Goal: Information Seeking & Learning: Find specific page/section

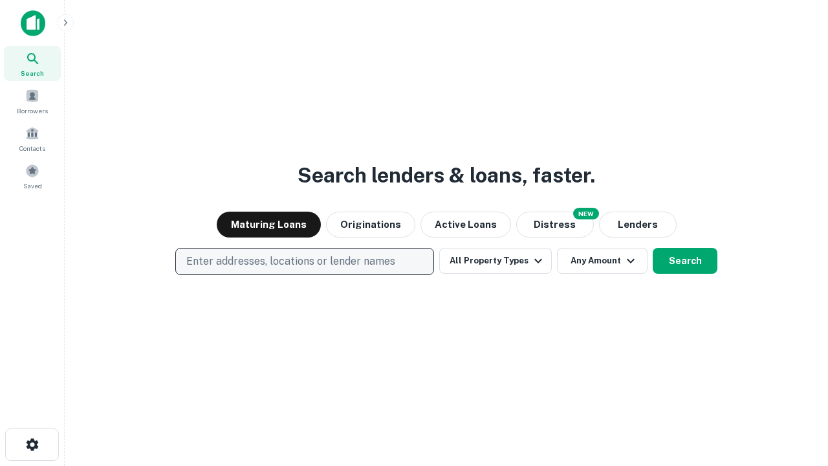
click at [304, 261] on p "Enter addresses, locations or lender names" at bounding box center [290, 261] width 209 height 16
type input "**********"
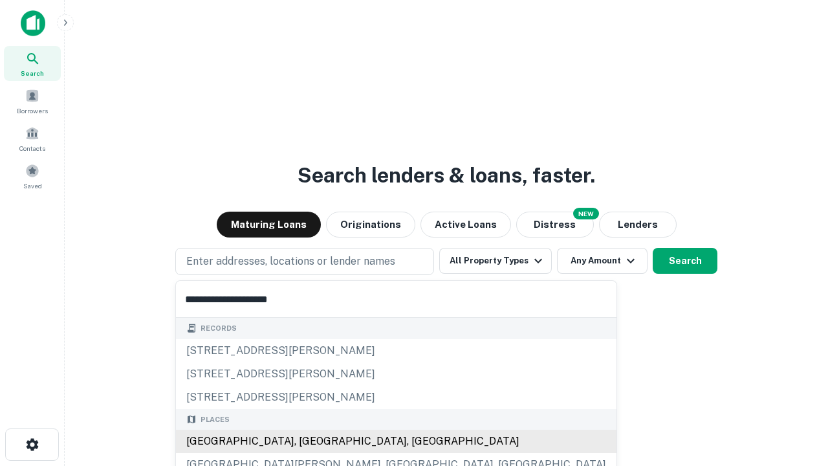
click at [309, 441] on div "[GEOGRAPHIC_DATA], [GEOGRAPHIC_DATA], [GEOGRAPHIC_DATA]" at bounding box center [396, 440] width 440 height 23
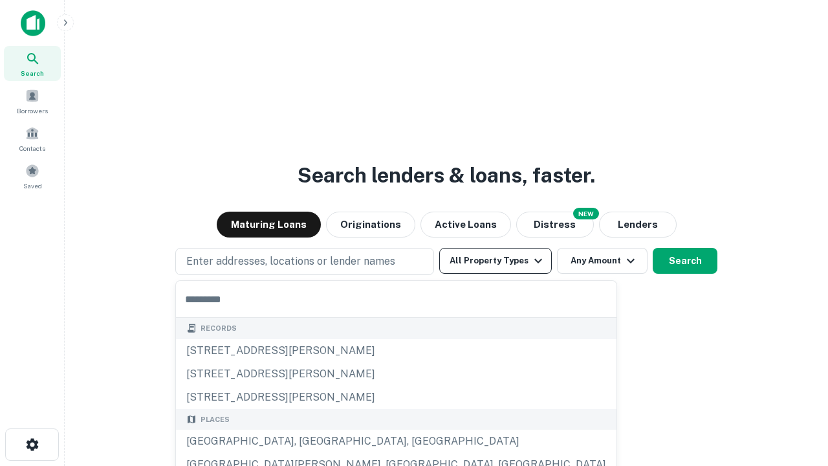
click at [495, 261] on button "All Property Types" at bounding box center [495, 261] width 113 height 26
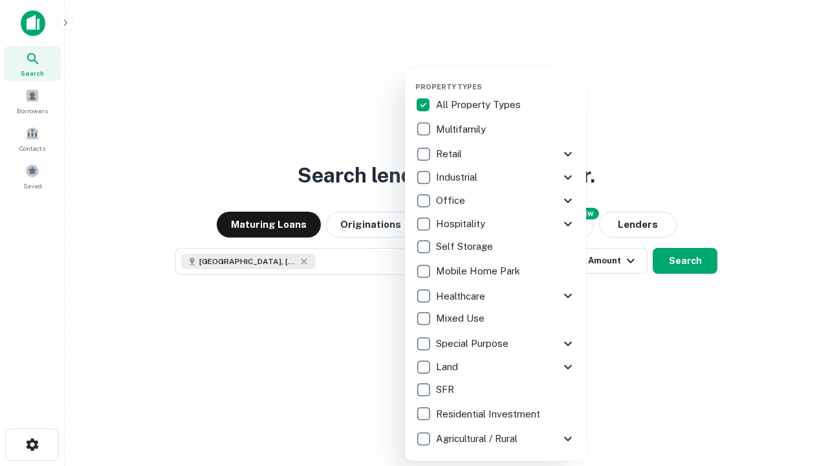
click at [506, 78] on button "button" at bounding box center [505, 78] width 181 height 1
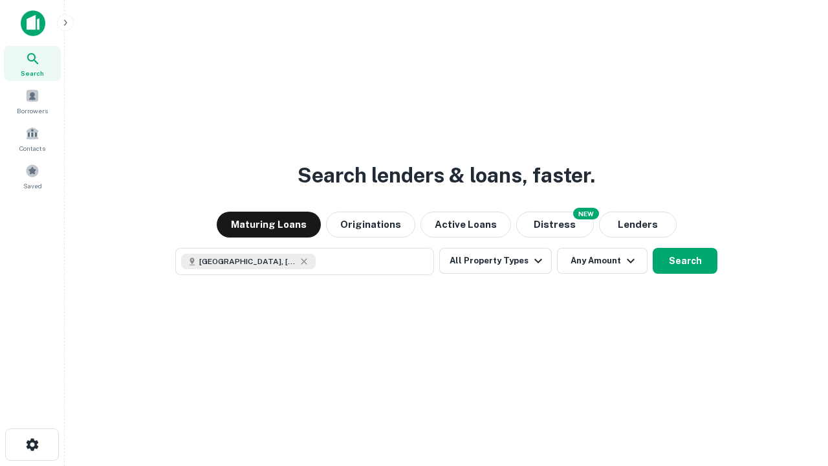
scroll to position [21, 0]
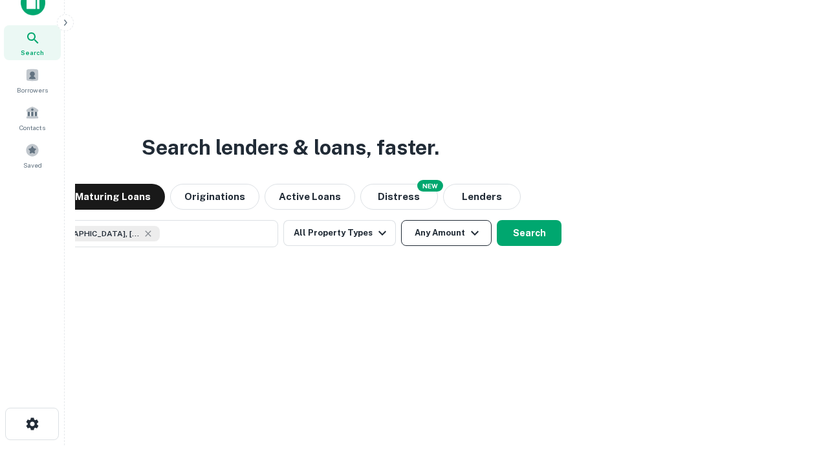
click at [401, 220] on button "Any Amount" at bounding box center [446, 233] width 91 height 26
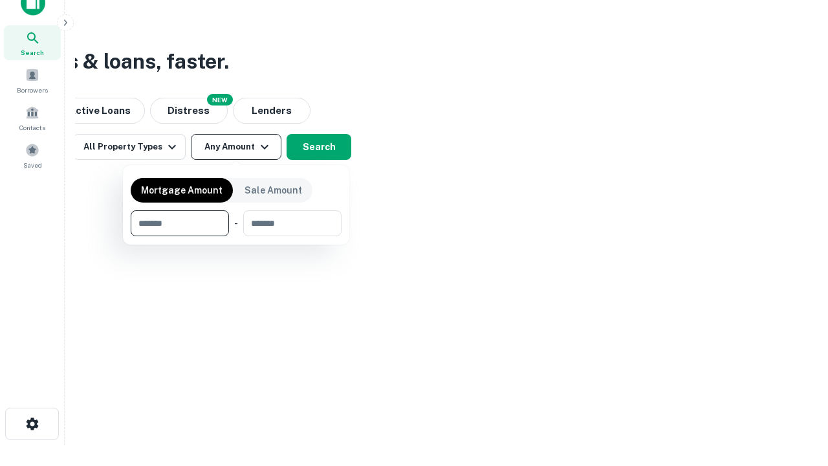
type input "*******"
click at [236, 236] on button "button" at bounding box center [236, 236] width 211 height 1
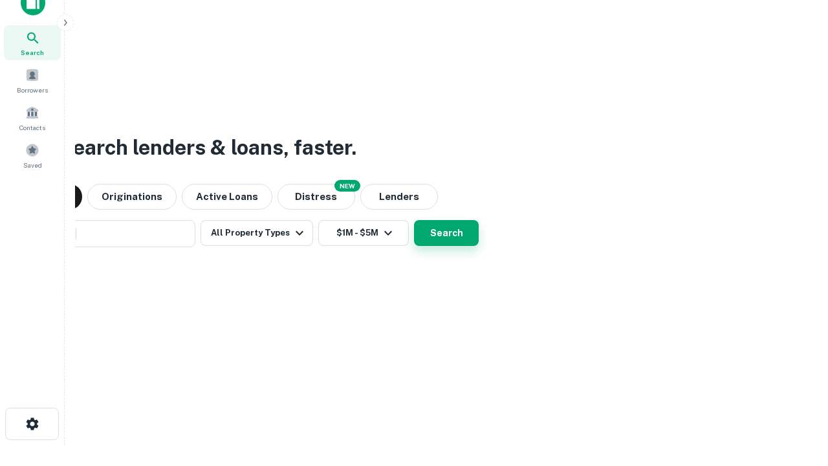
click at [414, 220] on button "Search" at bounding box center [446, 233] width 65 height 26
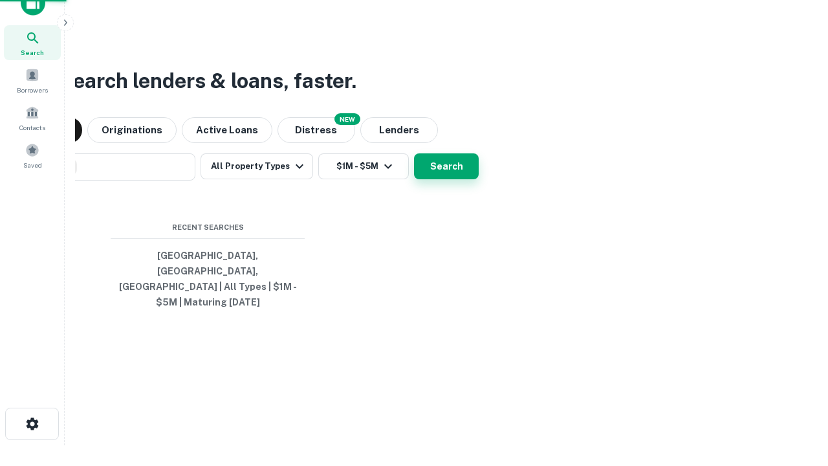
scroll to position [42, 366]
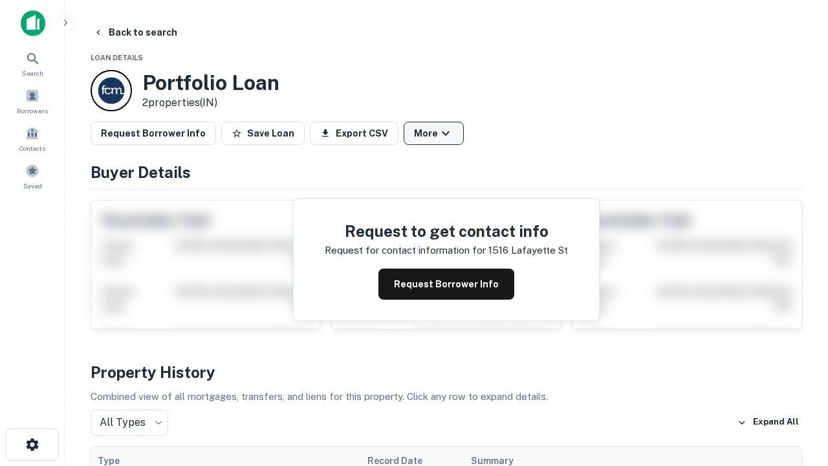
click at [433, 133] on button "More" at bounding box center [433, 133] width 60 height 23
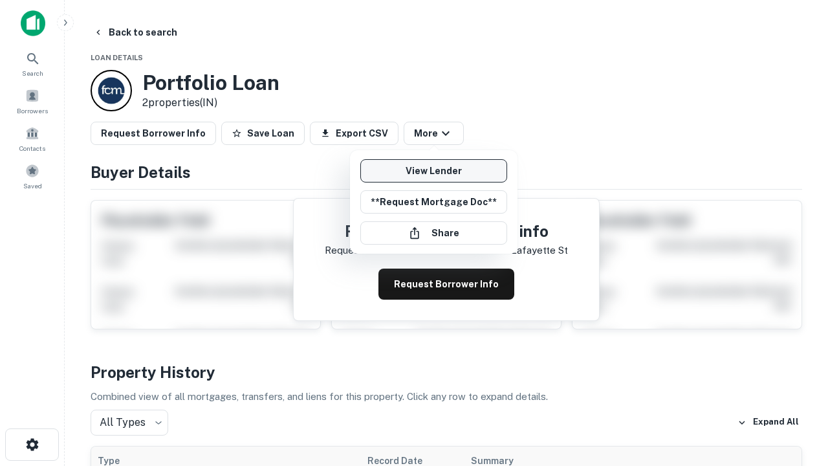
click at [433, 171] on link "View Lender" at bounding box center [433, 170] width 147 height 23
